Goal: Transaction & Acquisition: Subscribe to service/newsletter

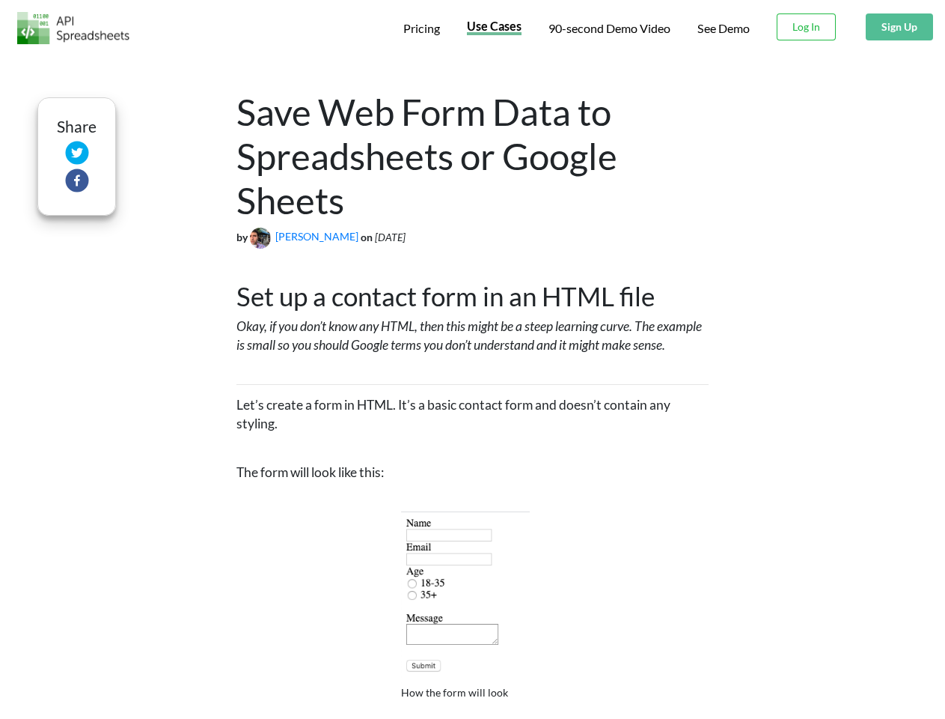
click at [421, 28] on span "Pricing" at bounding box center [421, 28] width 37 height 14
click at [493, 28] on span "Use Cases" at bounding box center [494, 26] width 55 height 14
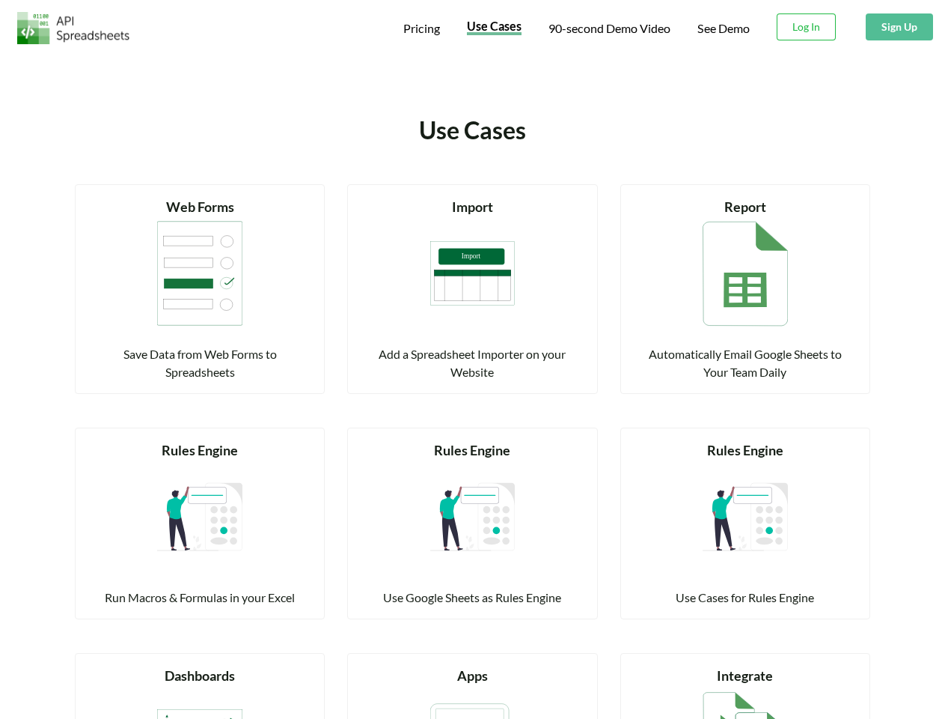
click at [609, 28] on span "90-second Demo Video" at bounding box center [610, 28] width 122 height 12
click at [899, 27] on button "Sign Up" at bounding box center [899, 26] width 67 height 27
click at [76, 182] on div "Read more Web Forms Save Data from Web Forms to Spreadsheets" at bounding box center [200, 280] width 272 height 228
